Goal: Find specific page/section

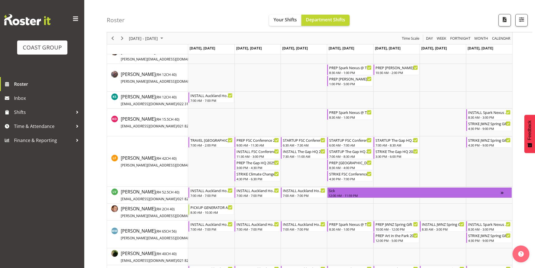
scroll to position [281, 0]
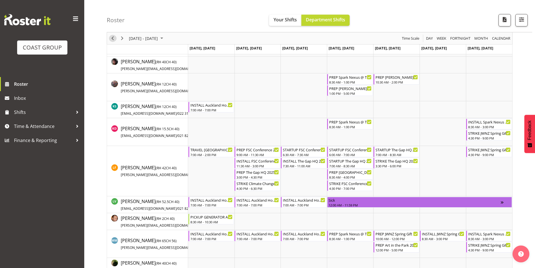
click at [111, 38] on span "Previous" at bounding box center [112, 38] width 7 height 7
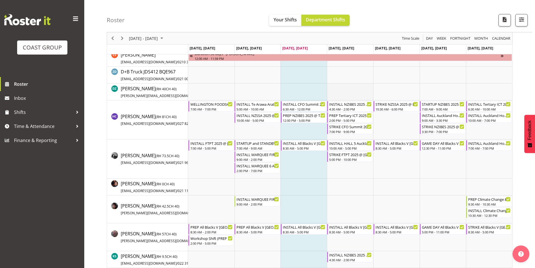
scroll to position [140, 0]
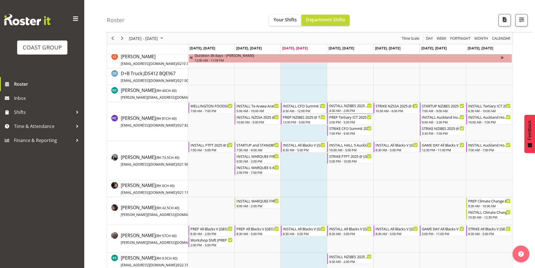
click at [344, 110] on div "4:30 AM - 2:00 PM" at bounding box center [350, 110] width 43 height 4
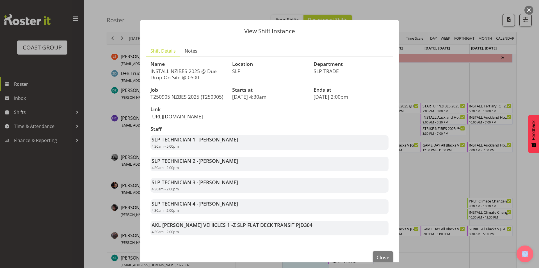
click at [197, 120] on link "[URL][DOMAIN_NAME]" at bounding box center [177, 116] width 53 height 7
click at [90, 115] on div at bounding box center [269, 134] width 539 height 268
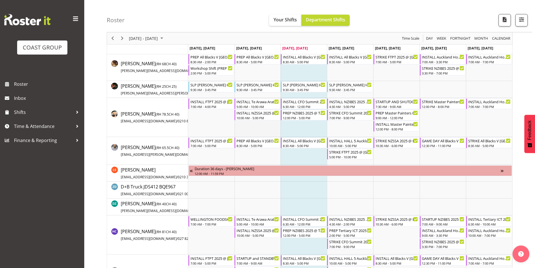
scroll to position [56, 0]
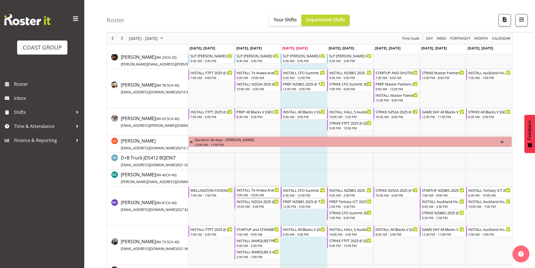
click at [270, 193] on div "5:00 AM - 10:00 AM" at bounding box center [258, 194] width 43 height 4
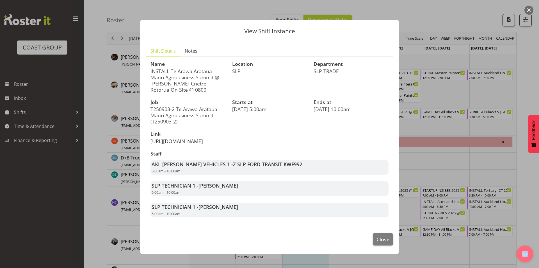
click at [203, 144] on link "https://drive.google.com/drive/folders/1IGmIejTHoSwLJ4zYeCWEsi5o_hteFBCU" at bounding box center [177, 141] width 53 height 7
click at [189, 4] on div at bounding box center [269, 134] width 539 height 268
